Goal: Task Accomplishment & Management: Complete application form

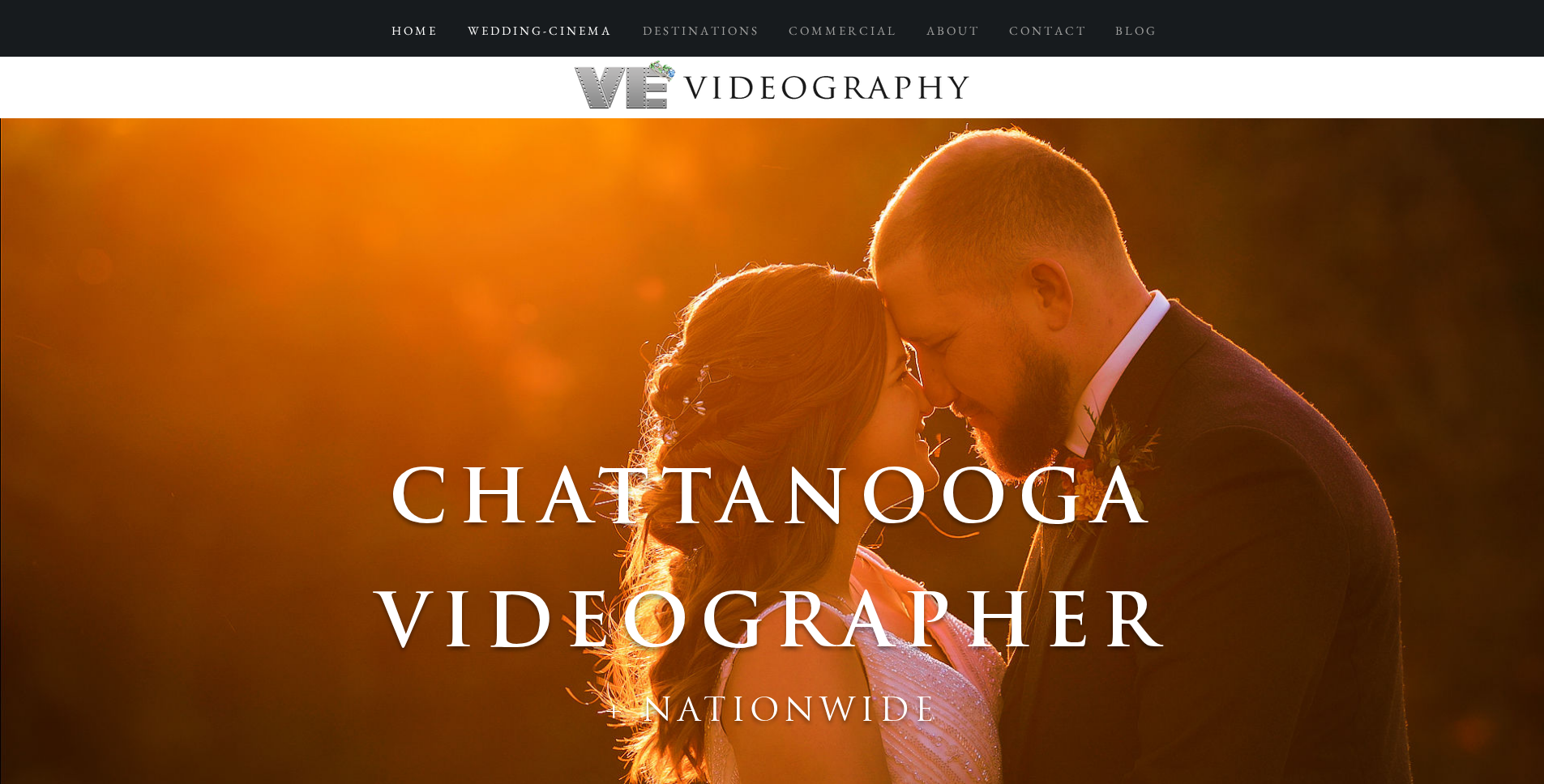
click at [560, 30] on p "W E D D I N G - C I N E M A" at bounding box center [538, 30] width 158 height 29
click at [433, 30] on p "H O M E" at bounding box center [413, 30] width 60 height 29
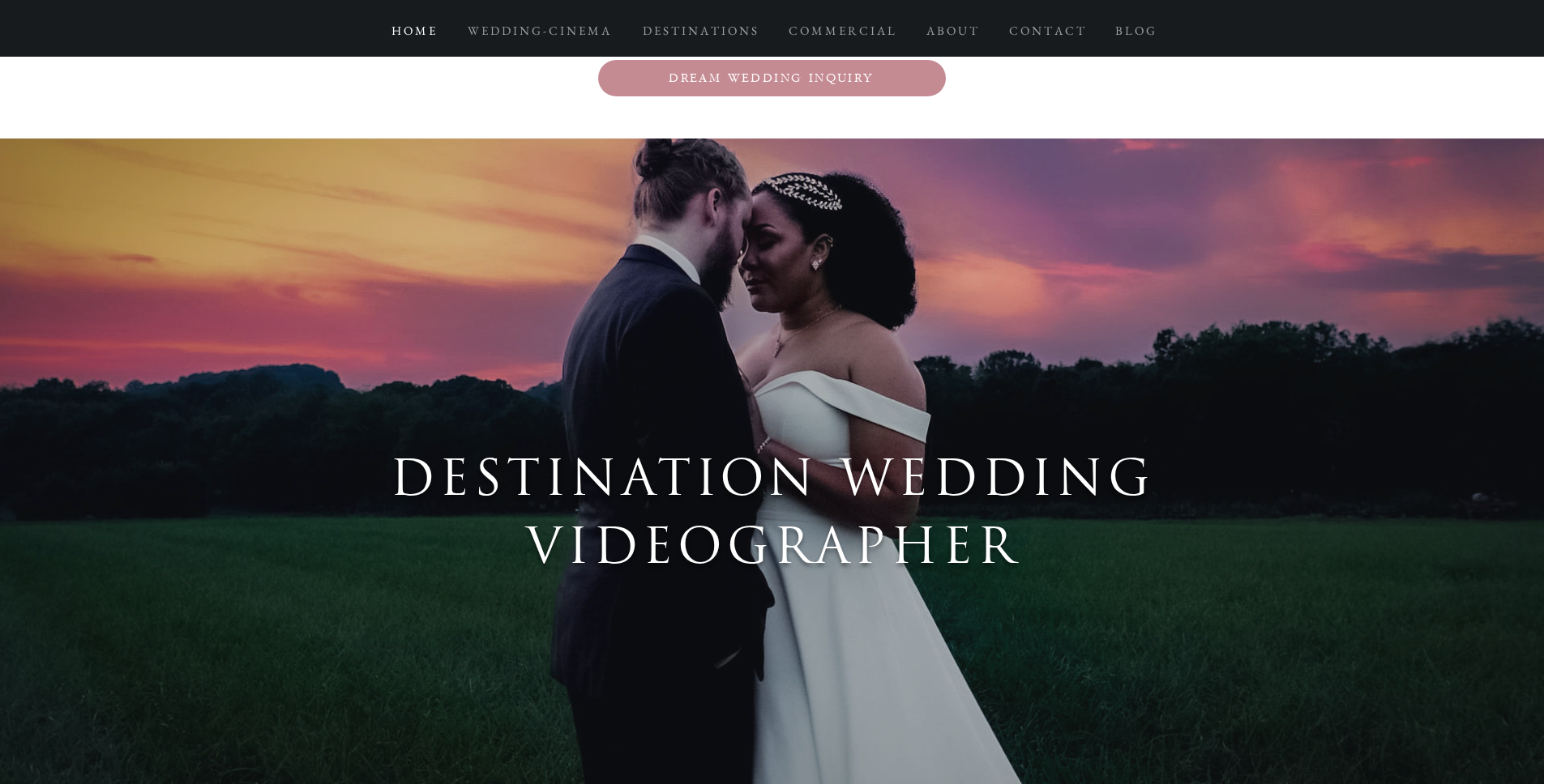
scroll to position [2577, 0]
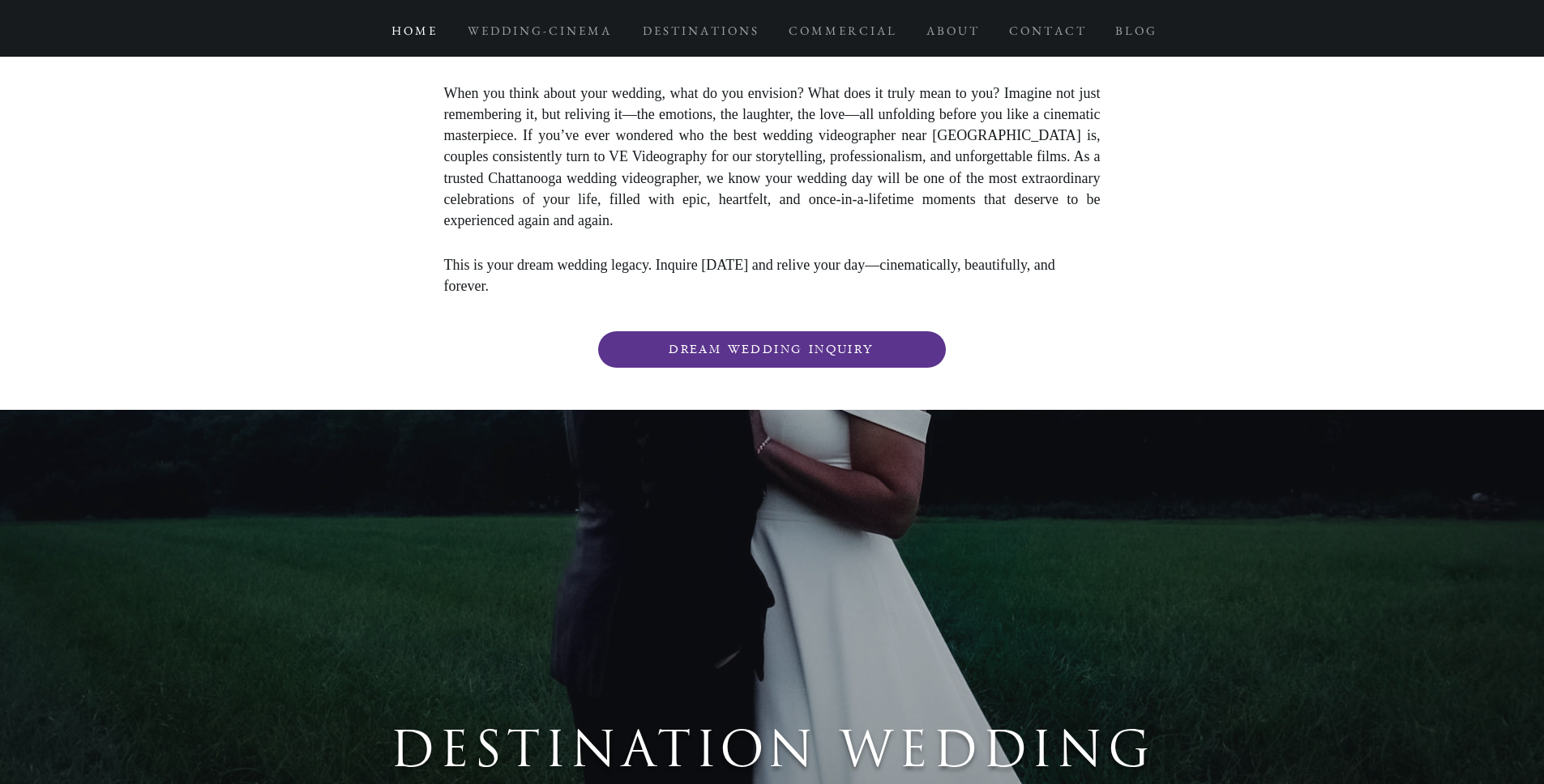
click at [786, 343] on span "DREAM WEDDING INQUIRY" at bounding box center [771, 350] width 205 height 14
